Goal: Task Accomplishment & Management: Manage account settings

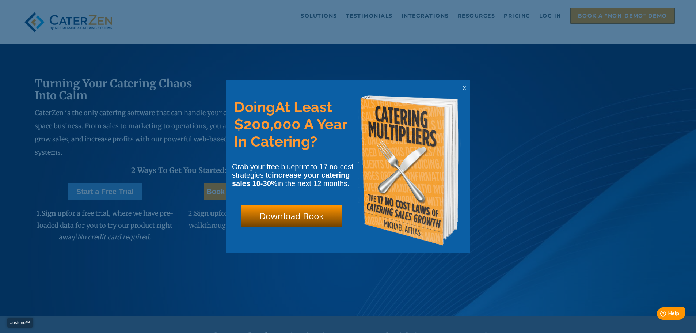
click at [464, 87] on span "x" at bounding box center [464, 87] width 3 height 7
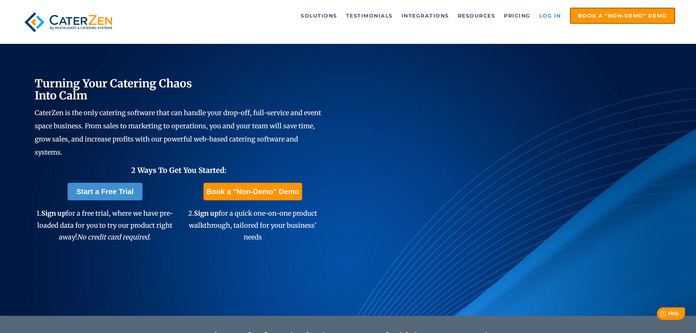
click at [543, 16] on link "Log in" at bounding box center [550, 15] width 29 height 15
click at [539, 16] on link "Log in" at bounding box center [550, 15] width 29 height 15
